Goal: Task Accomplishment & Management: Complete application form

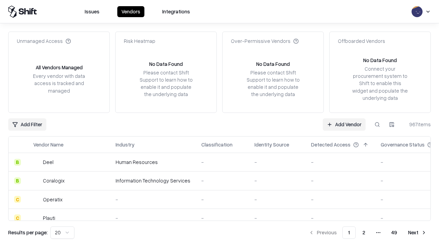
click at [344, 124] on link "Add Vendor" at bounding box center [343, 124] width 43 height 12
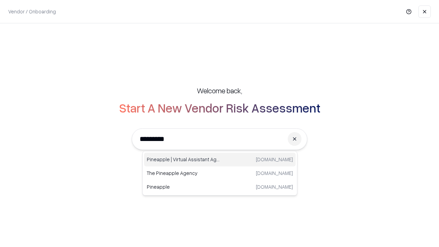
click at [220, 159] on div "Pineapple | Virtual Assistant Agency trypineapple.com" at bounding box center [219, 159] width 151 height 14
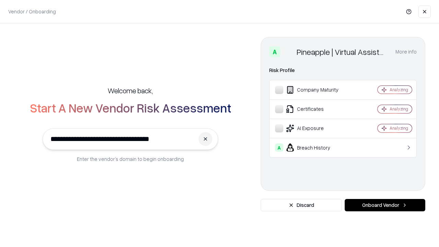
type input "**********"
click at [384, 205] on button "Onboard Vendor" at bounding box center [384, 205] width 81 height 12
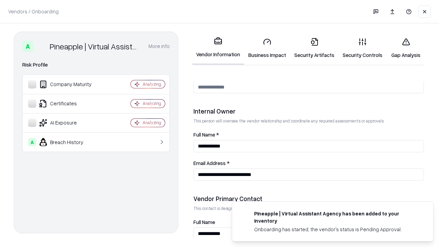
scroll to position [355, 0]
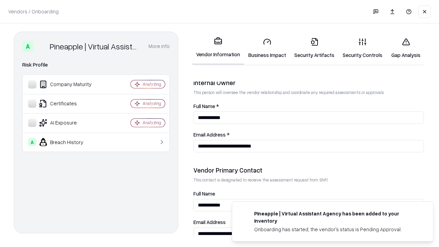
click at [267, 48] on link "Business Impact" at bounding box center [267, 48] width 46 height 32
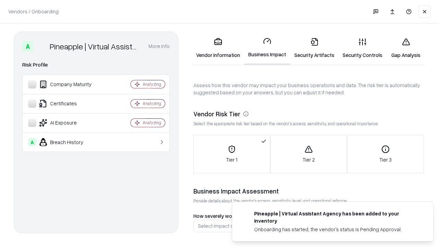
click at [314, 48] on link "Security Artifacts" at bounding box center [314, 48] width 48 height 32
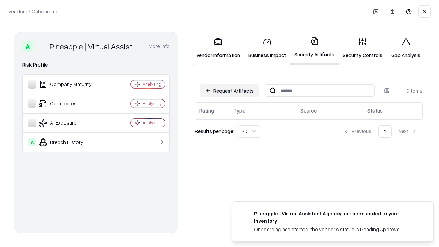
click at [229, 90] on button "Request Artifacts" at bounding box center [229, 90] width 60 height 12
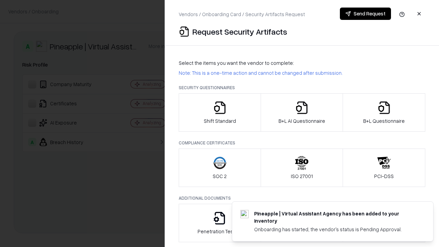
click at [219, 112] on icon "button" at bounding box center [220, 108] width 14 height 14
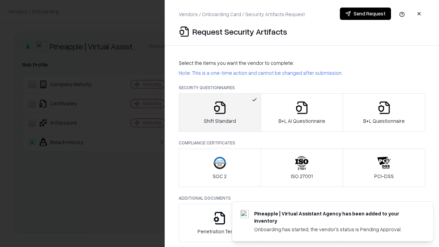
click at [365, 14] on button "Send Request" at bounding box center [365, 14] width 51 height 12
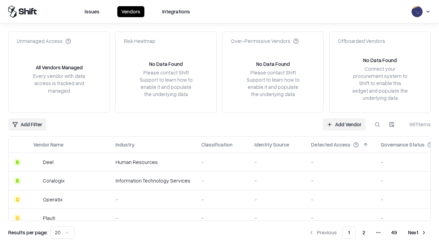
click at [377, 124] on button at bounding box center [377, 124] width 12 height 12
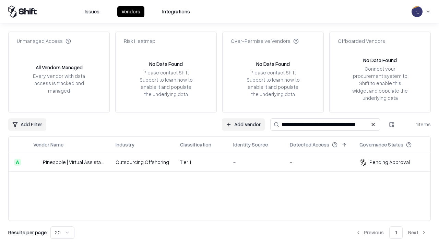
type input "**********"
click at [223, 162] on td "Tier 1" at bounding box center [200, 162] width 53 height 19
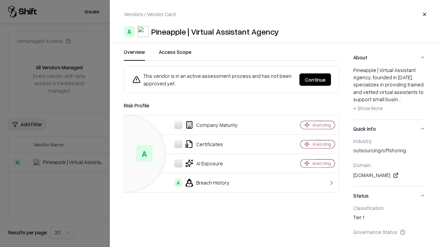
click at [315, 79] on button "Continue" at bounding box center [315, 79] width 32 height 12
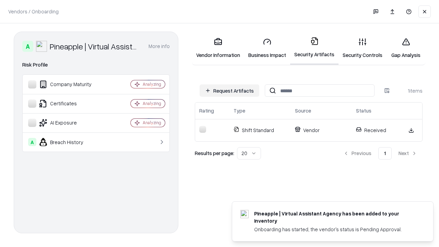
click at [362, 48] on link "Security Controls" at bounding box center [362, 48] width 48 height 32
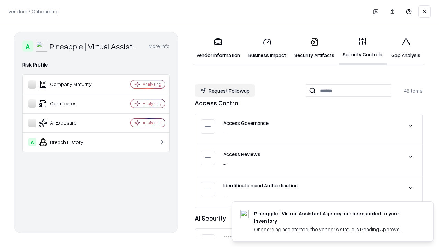
click at [225, 90] on button "Request Followup" at bounding box center [225, 90] width 60 height 12
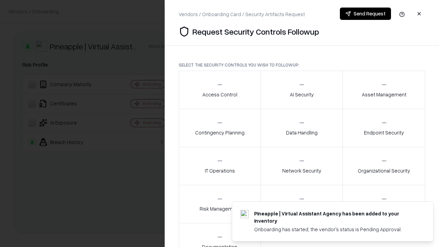
click at [219, 90] on div "Access Control" at bounding box center [219, 89] width 35 height 17
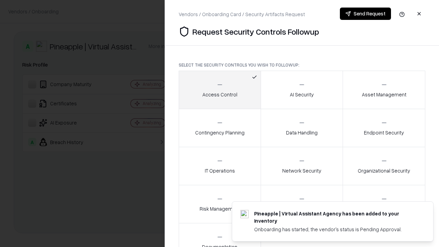
click at [365, 14] on button "Send Request" at bounding box center [365, 14] width 51 height 12
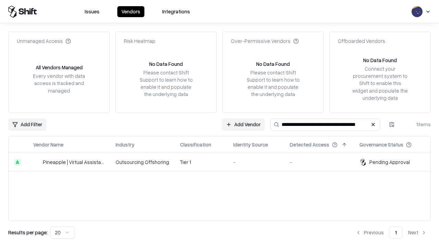
type input "**********"
click at [223, 162] on td "Tier 1" at bounding box center [200, 162] width 53 height 19
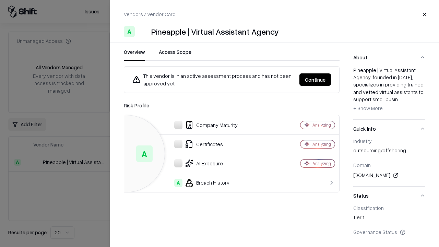
click at [315, 79] on button "Continue" at bounding box center [315, 79] width 32 height 12
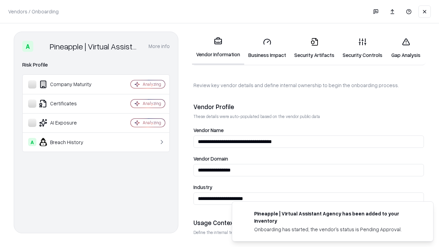
click at [405, 48] on link "Gap Analysis" at bounding box center [405, 48] width 39 height 32
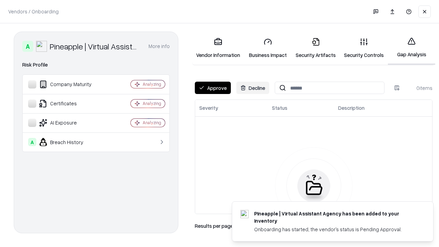
click at [212, 88] on button "Approve" at bounding box center [213, 88] width 36 height 12
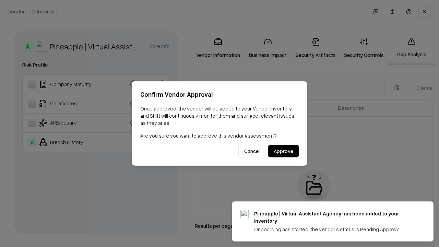
click at [283, 151] on button "Approve" at bounding box center [283, 151] width 30 height 12
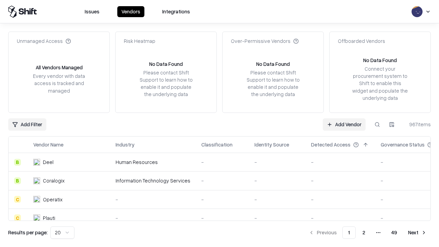
type input "**********"
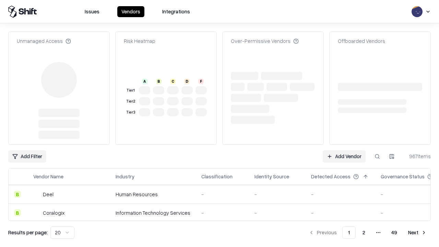
click at [344, 150] on link "Add Vendor" at bounding box center [343, 156] width 43 height 12
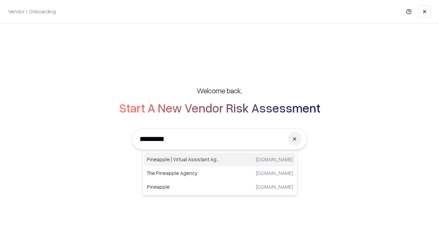
click at [220, 159] on div "Pineapple | Virtual Assistant Agency trypineapple.com" at bounding box center [219, 159] width 151 height 14
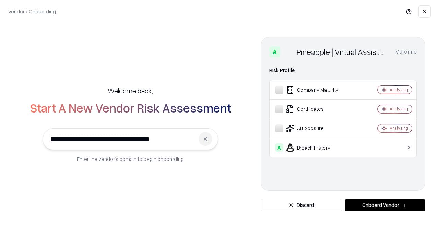
type input "**********"
click at [384, 205] on button "Onboard Vendor" at bounding box center [384, 205] width 81 height 12
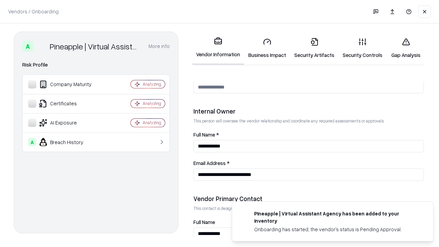
scroll to position [355, 0]
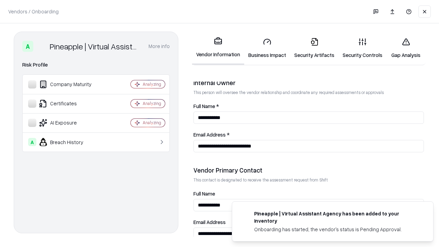
click at [405, 48] on link "Gap Analysis" at bounding box center [405, 48] width 39 height 32
